Goal: Task Accomplishment & Management: Complete application form

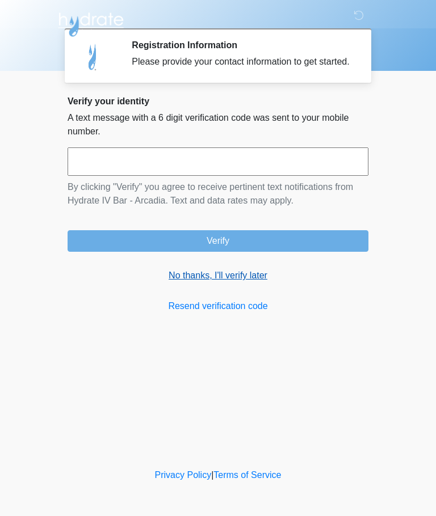
click at [247, 283] on link "No thanks, I'll verify later" at bounding box center [218, 276] width 301 height 14
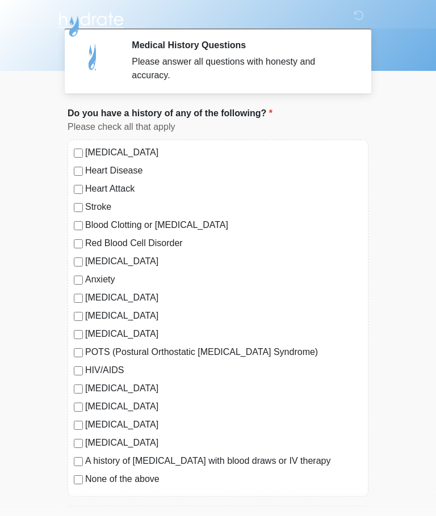
click at [121, 484] on label "None of the above" at bounding box center [223, 480] width 277 height 14
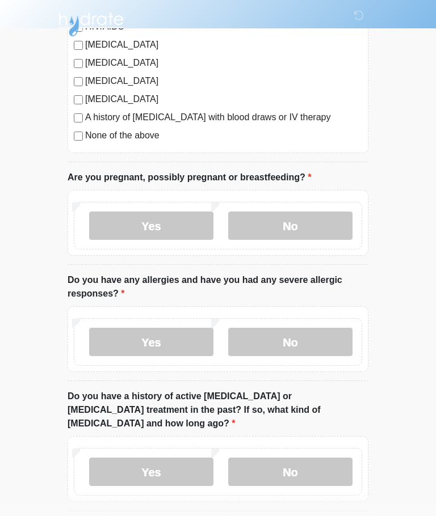
scroll to position [344, 0]
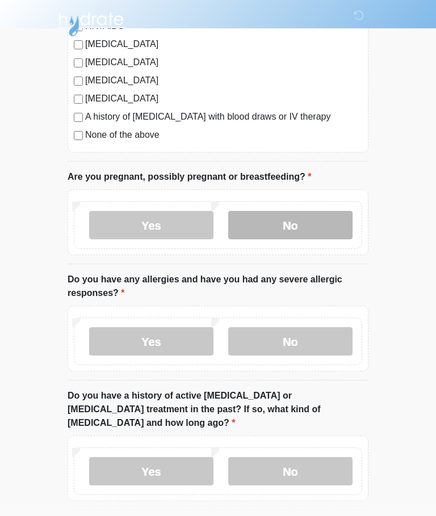
click at [323, 224] on label "No" at bounding box center [290, 226] width 124 height 28
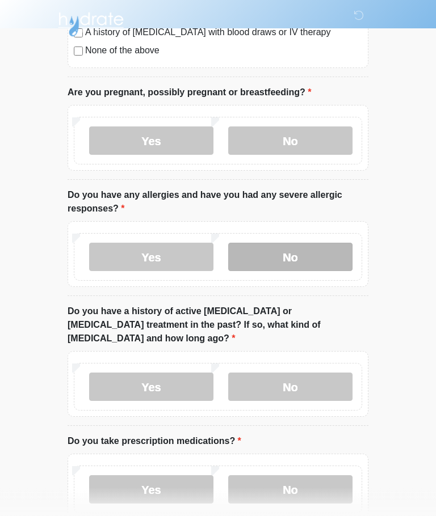
click at [312, 265] on label "No" at bounding box center [290, 257] width 124 height 28
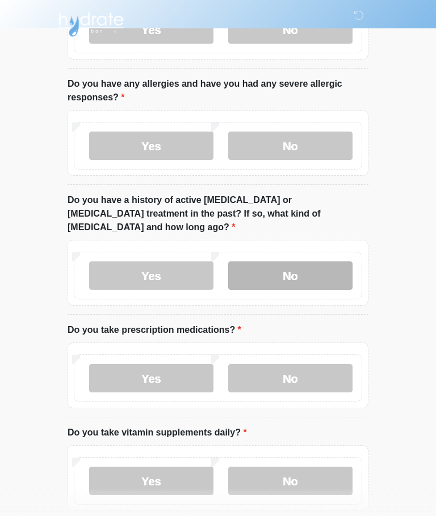
click at [321, 266] on label "No" at bounding box center [290, 276] width 124 height 28
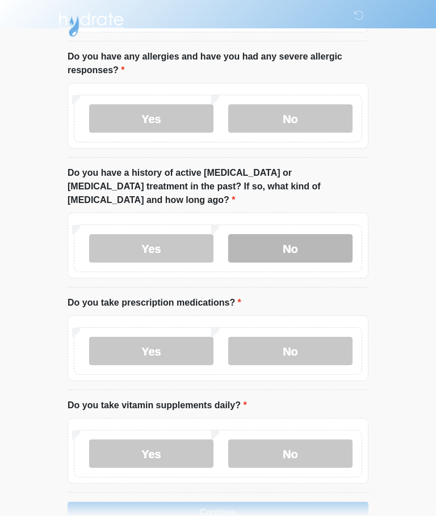
scroll to position [582, 0]
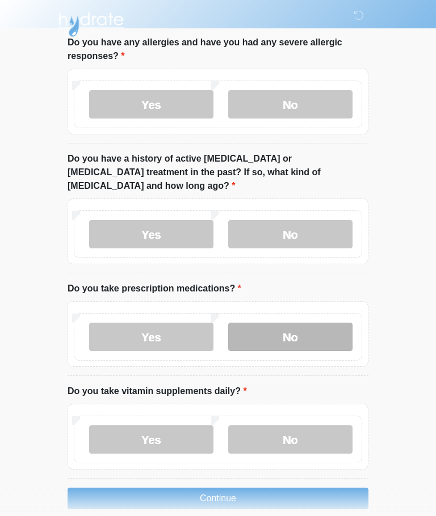
click at [313, 323] on label "No" at bounding box center [290, 337] width 124 height 28
click at [163, 449] on div "Yes No" at bounding box center [218, 437] width 301 height 66
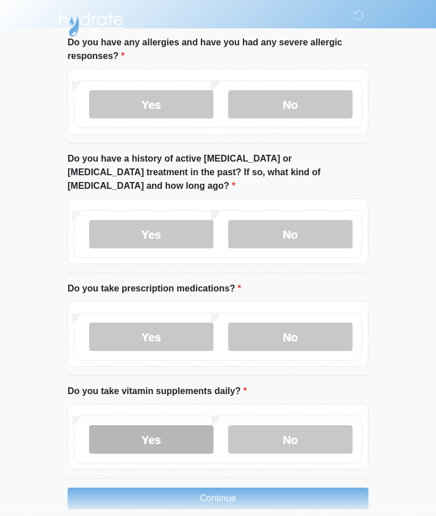
click at [182, 432] on label "Yes" at bounding box center [151, 440] width 124 height 28
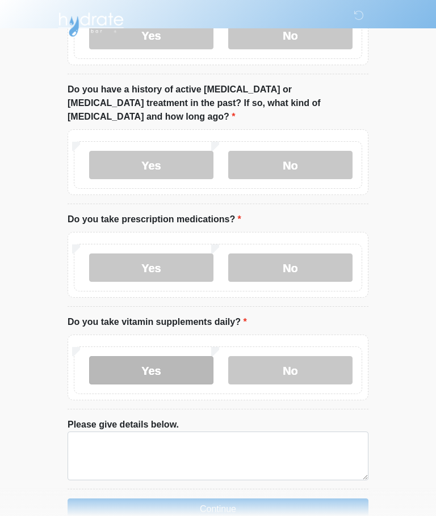
scroll to position [662, 0]
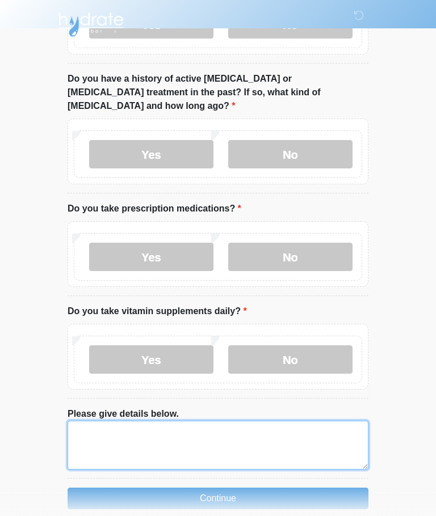
click at [257, 434] on textarea "Please give details below." at bounding box center [218, 445] width 301 height 49
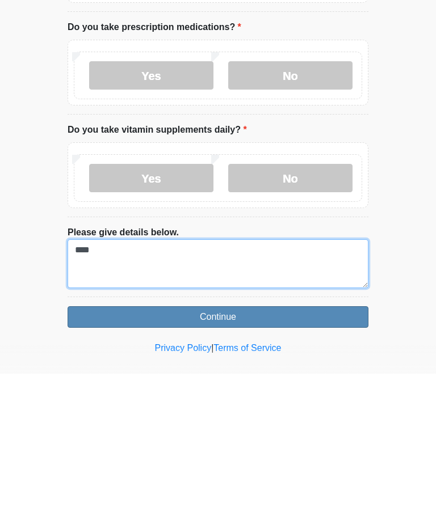
type textarea "****"
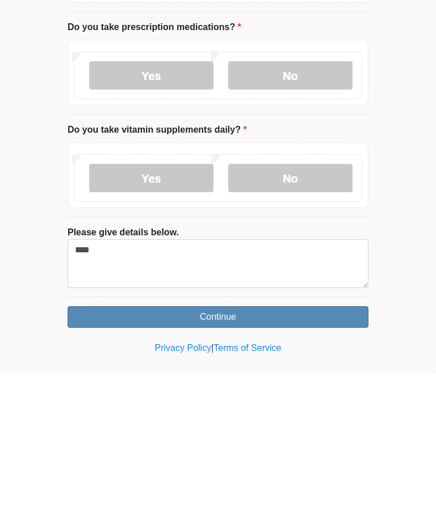
click at [330, 449] on button "Continue" at bounding box center [218, 460] width 301 height 22
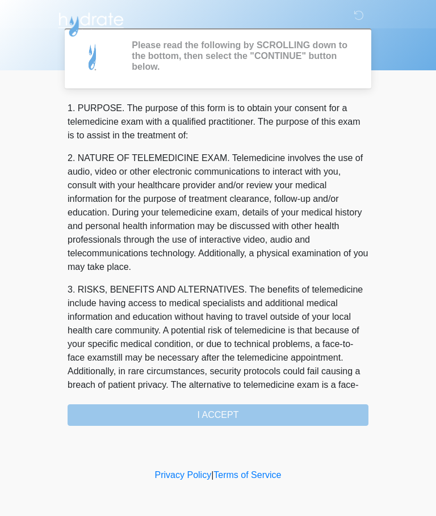
scroll to position [0, 0]
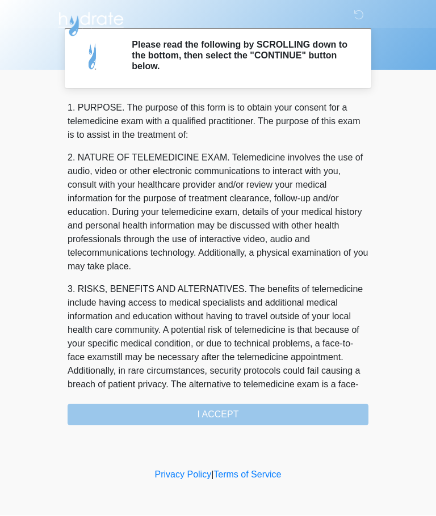
click at [283, 329] on p "3. RISKS, BENEFITS AND ALTERNATIVES. The benefits of telemedicine include havin…" at bounding box center [218, 344] width 301 height 123
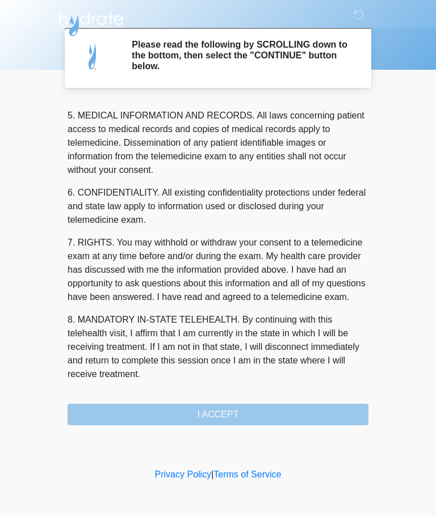
scroll to position [369, 0]
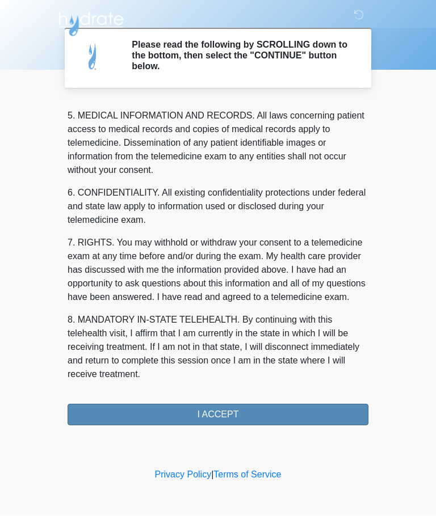
click at [253, 408] on button "I ACCEPT" at bounding box center [218, 416] width 301 height 22
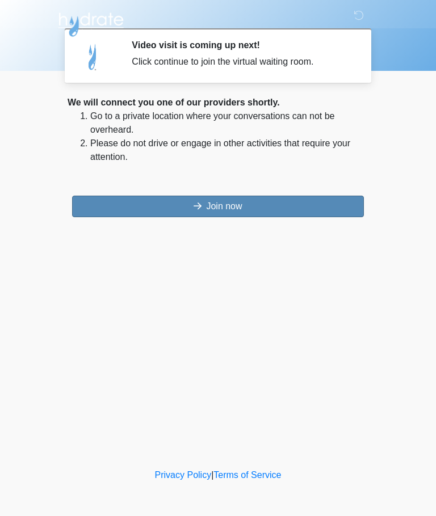
click at [293, 211] on button "Join now" at bounding box center [218, 207] width 292 height 22
